Goal: Check status

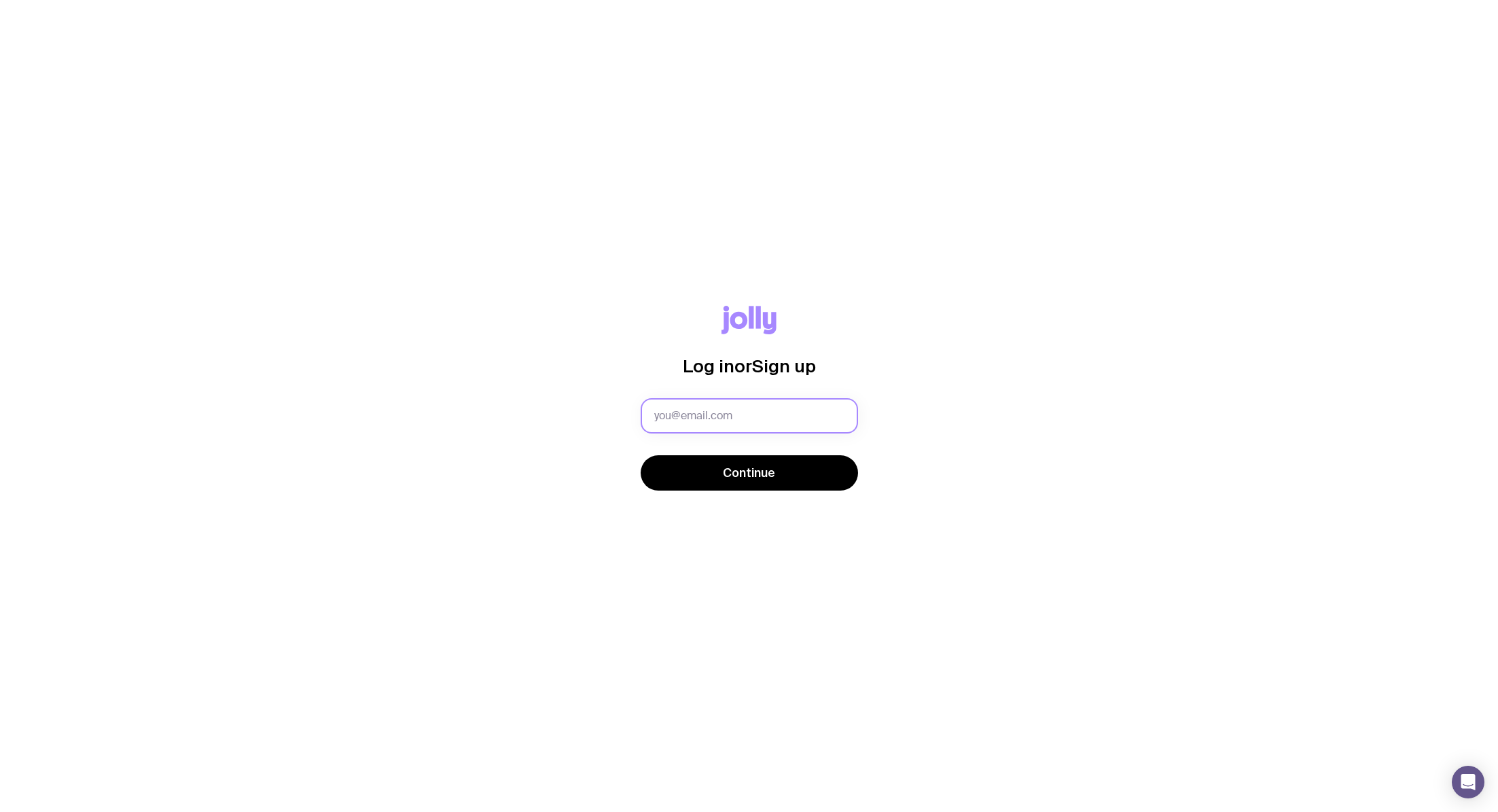
type input "[PERSON_NAME][EMAIL_ADDRESS][DOMAIN_NAME]"
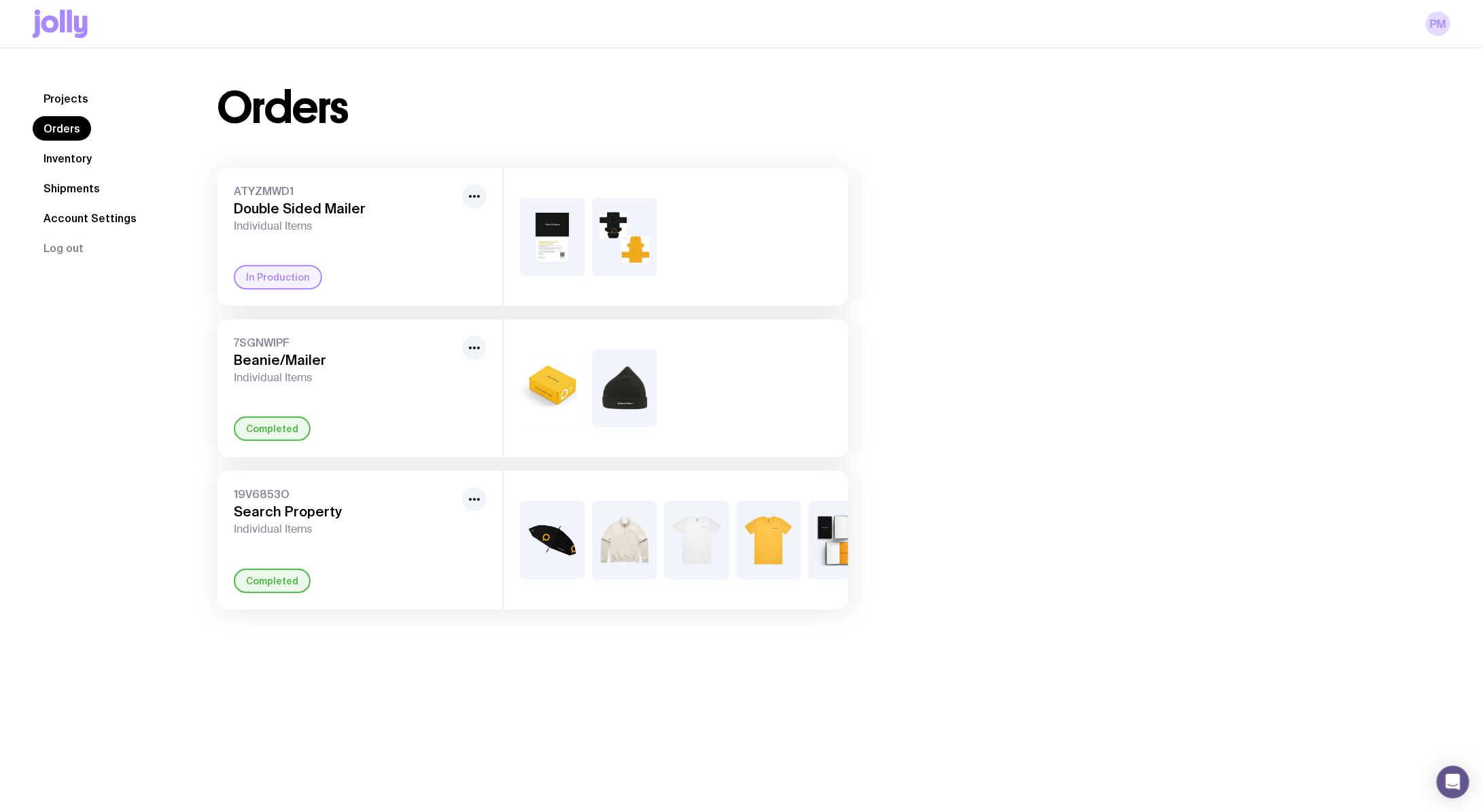
click at [286, 271] on div "In Production" at bounding box center [278, 277] width 88 height 25
click at [475, 196] on circle "button" at bounding box center [474, 196] width 2 height 2
drag, startPoint x: 358, startPoint y: 214, endPoint x: 230, endPoint y: 191, distance: 130.0
click at [230, 191] on div "ATYZMWD1 Double Sided Mailer Individual Items Rename In Production" at bounding box center [360, 237] width 286 height 138
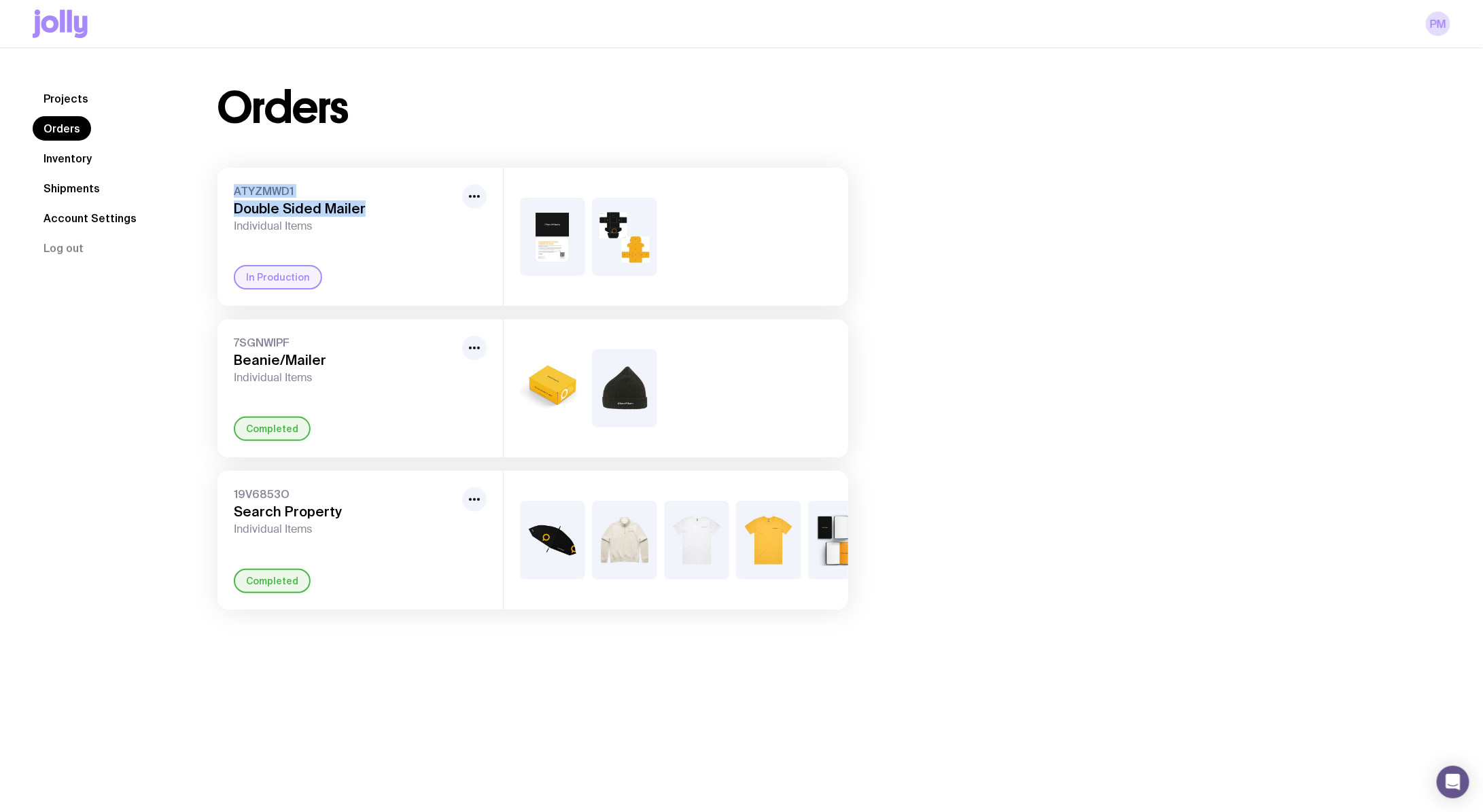
drag, startPoint x: 236, startPoint y: 196, endPoint x: 377, endPoint y: 212, distance: 141.9
click at [377, 212] on div "ATYZMWD1 Double Sided Mailer Individual Items" at bounding box center [345, 208] width 223 height 49
copy div "ATYZMWD1 Double Sided Mailer"
click at [227, 275] on div "ATYZMWD1 Double Sided Mailer Individual Items In Production" at bounding box center [360, 237] width 286 height 138
click at [255, 274] on div "In Production" at bounding box center [278, 277] width 88 height 25
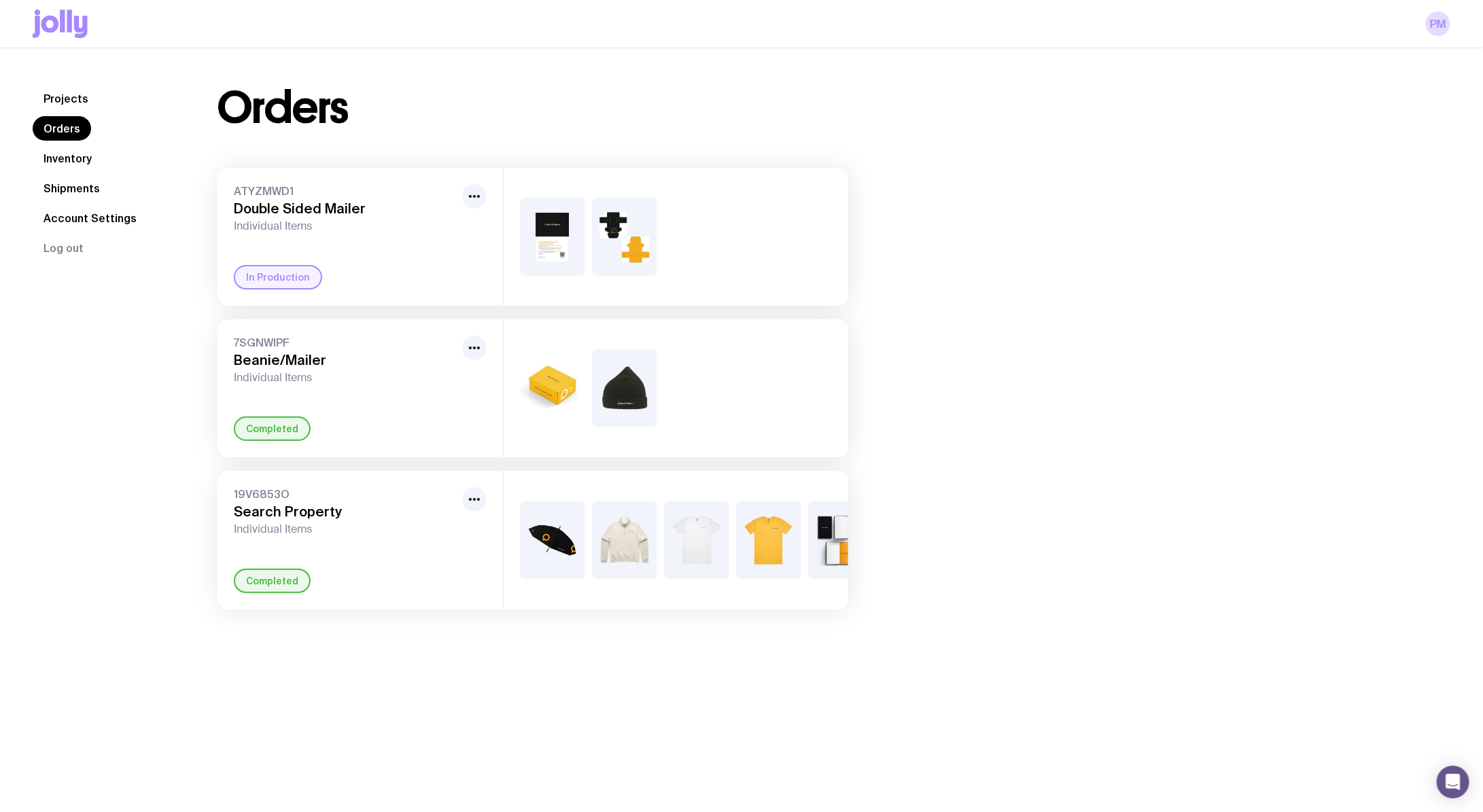
click at [298, 290] on div "ATYZMWD1 Double Sided Mailer Individual Items In Production" at bounding box center [360, 237] width 286 height 138
click at [297, 289] on div "In Production" at bounding box center [278, 277] width 88 height 25
